Goal: Information Seeking & Learning: Learn about a topic

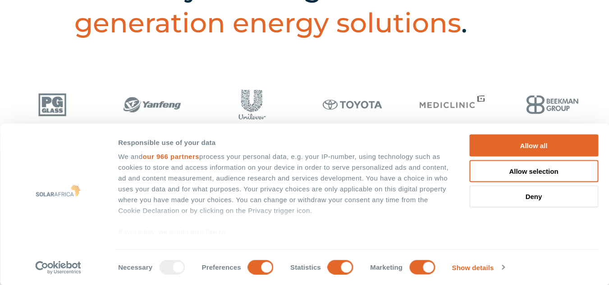
scroll to position [396, 0]
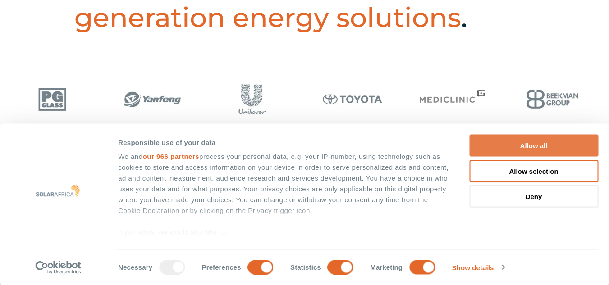
click at [498, 146] on button "Allow all" at bounding box center [533, 146] width 129 height 22
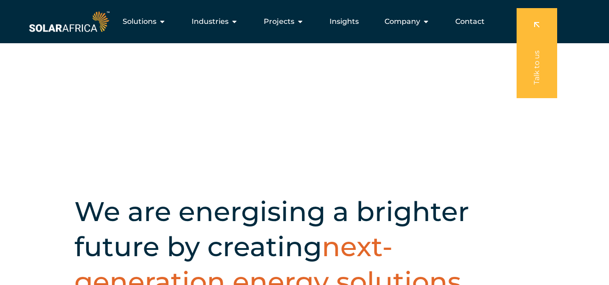
scroll to position [0, 0]
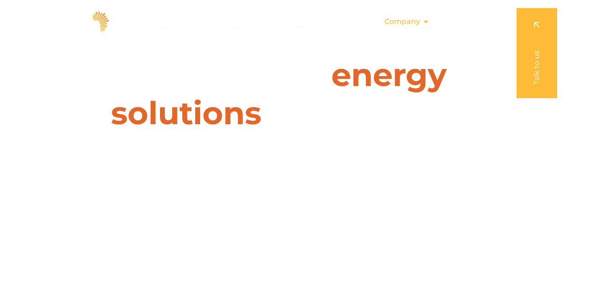
click at [405, 27] on span "Company" at bounding box center [402, 21] width 36 height 11
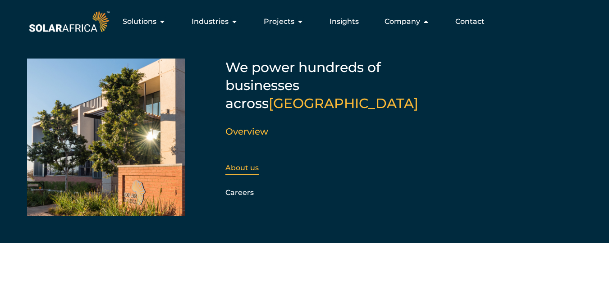
click at [245, 164] on link "About us" at bounding box center [241, 168] width 33 height 9
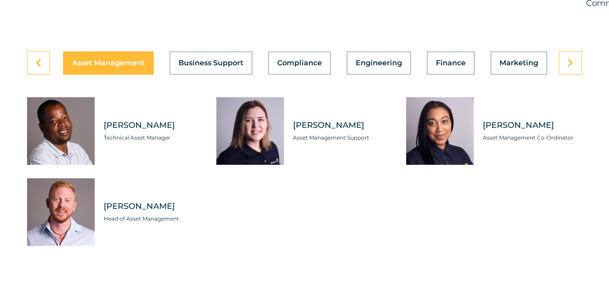
scroll to position [2541, 0]
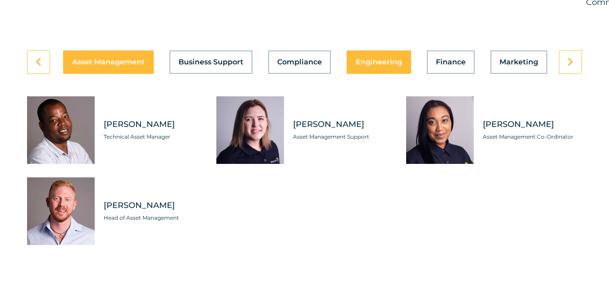
click at [374, 66] on span "Engineering" at bounding box center [378, 62] width 46 height 7
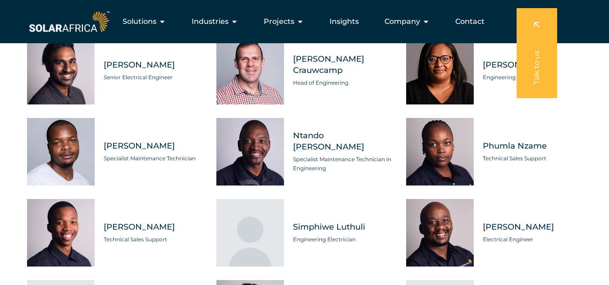
scroll to position [2762, 0]
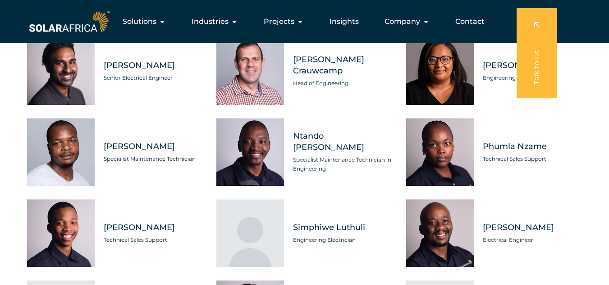
click at [192, 173] on div "Misho Mabasa Specialist Maintenance Technician" at bounding box center [149, 152] width 108 height 68
click at [174, 164] on span "Specialist Maintenance Technician" at bounding box center [153, 159] width 99 height 9
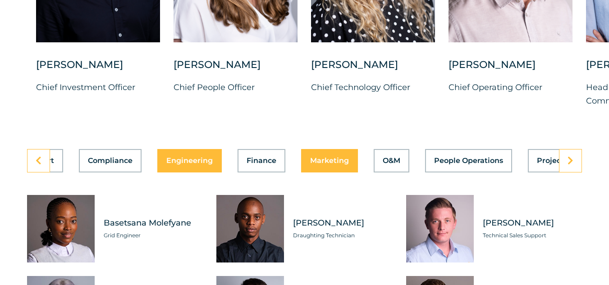
scroll to position [0, 190]
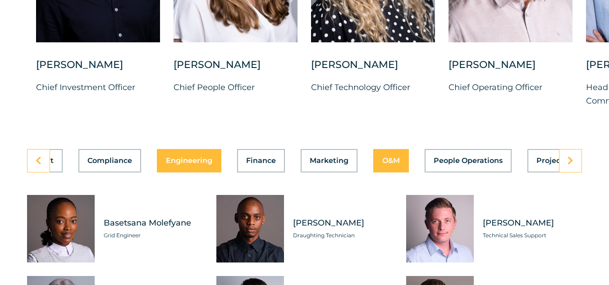
click at [386, 164] on span "O&M" at bounding box center [391, 160] width 18 height 7
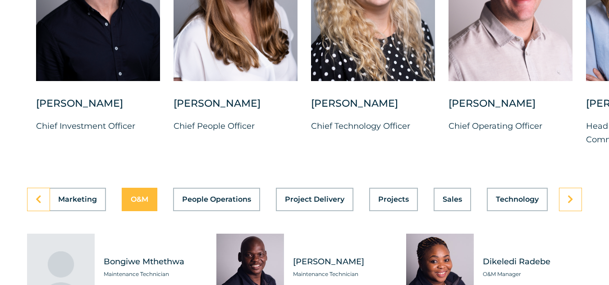
scroll to position [2407, 0]
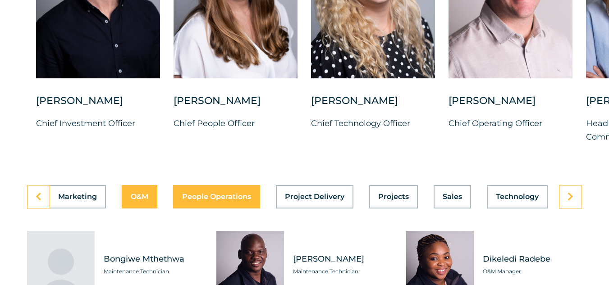
click at [248, 200] on span "People Operations" at bounding box center [216, 196] width 69 height 7
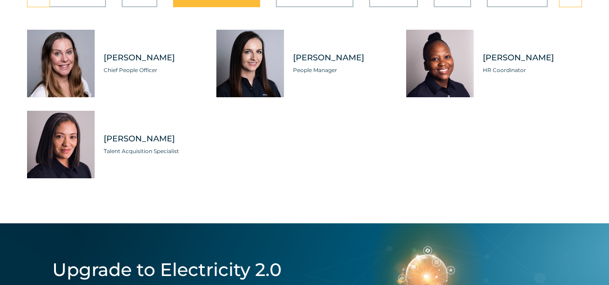
scroll to position [2608, 0]
